Goal: Find contact information: Find contact information

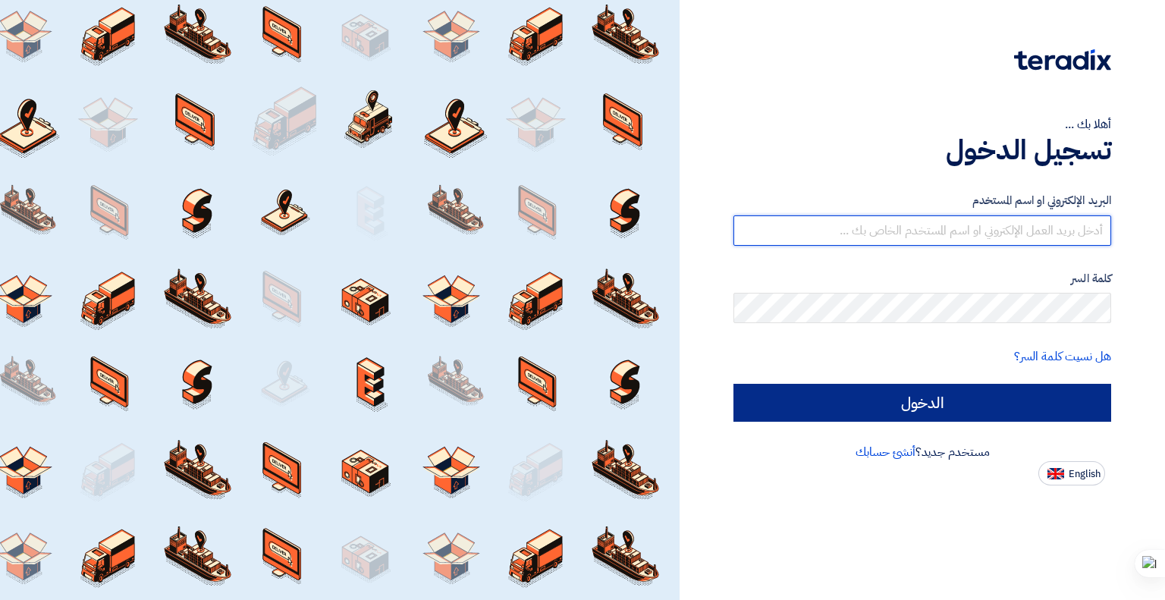
type input "[EMAIL_ADDRESS][DOMAIN_NAME]"
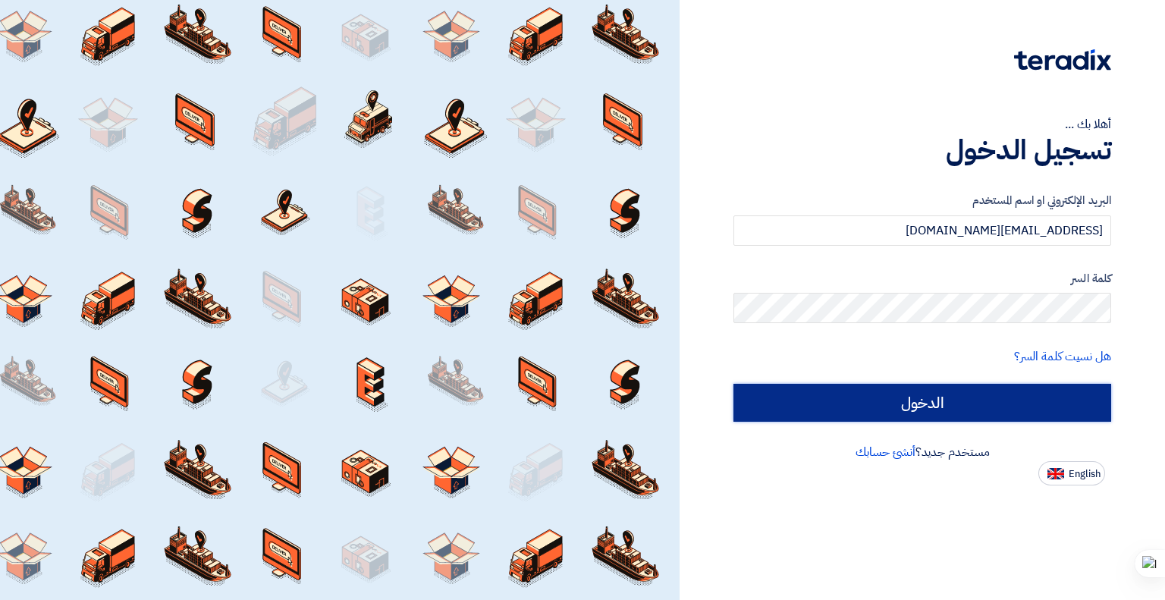
click at [850, 413] on input "الدخول" at bounding box center [922, 403] width 378 height 38
type input "Sign in"
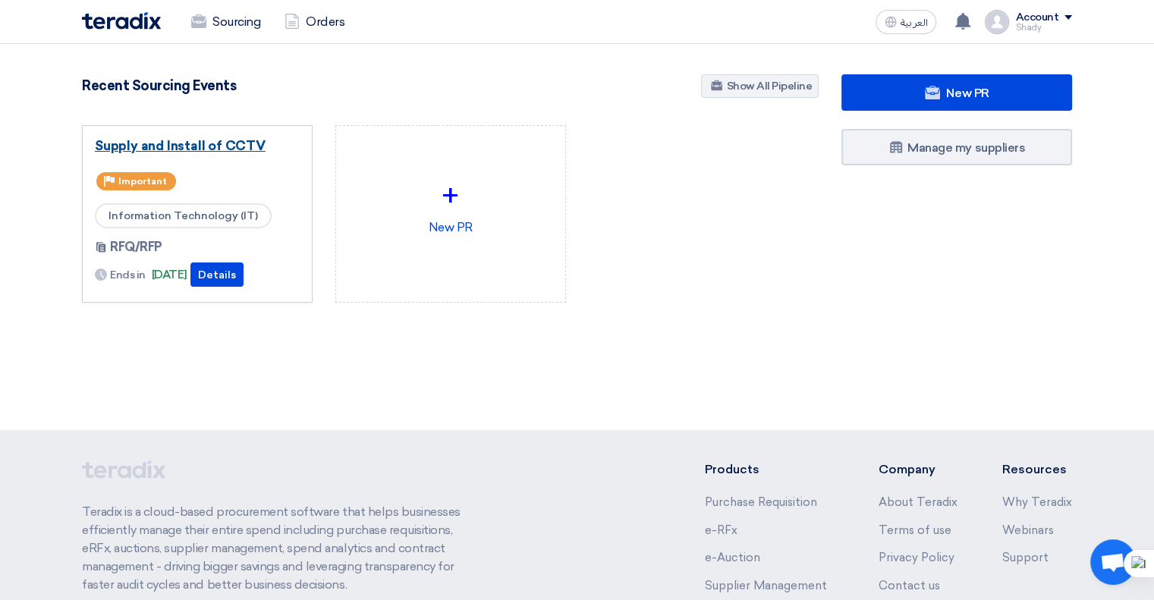
click at [237, 140] on link "Supply and Install of CCTV" at bounding box center [197, 145] width 205 height 15
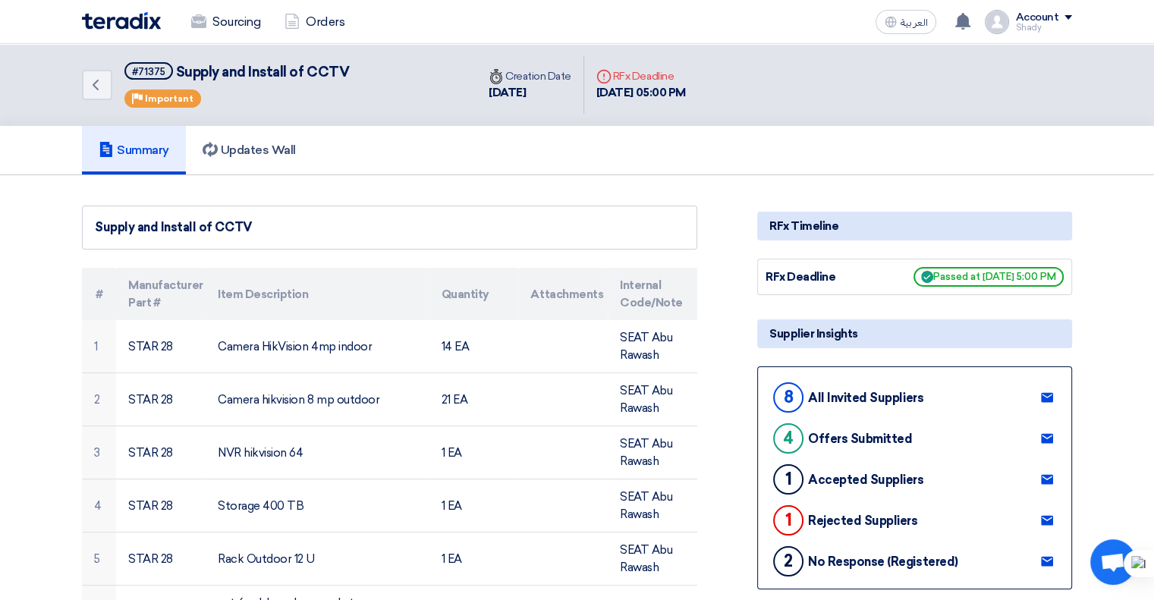
click at [1049, 391] on icon at bounding box center [1047, 397] width 12 height 12
